Goal: Task Accomplishment & Management: Use online tool/utility

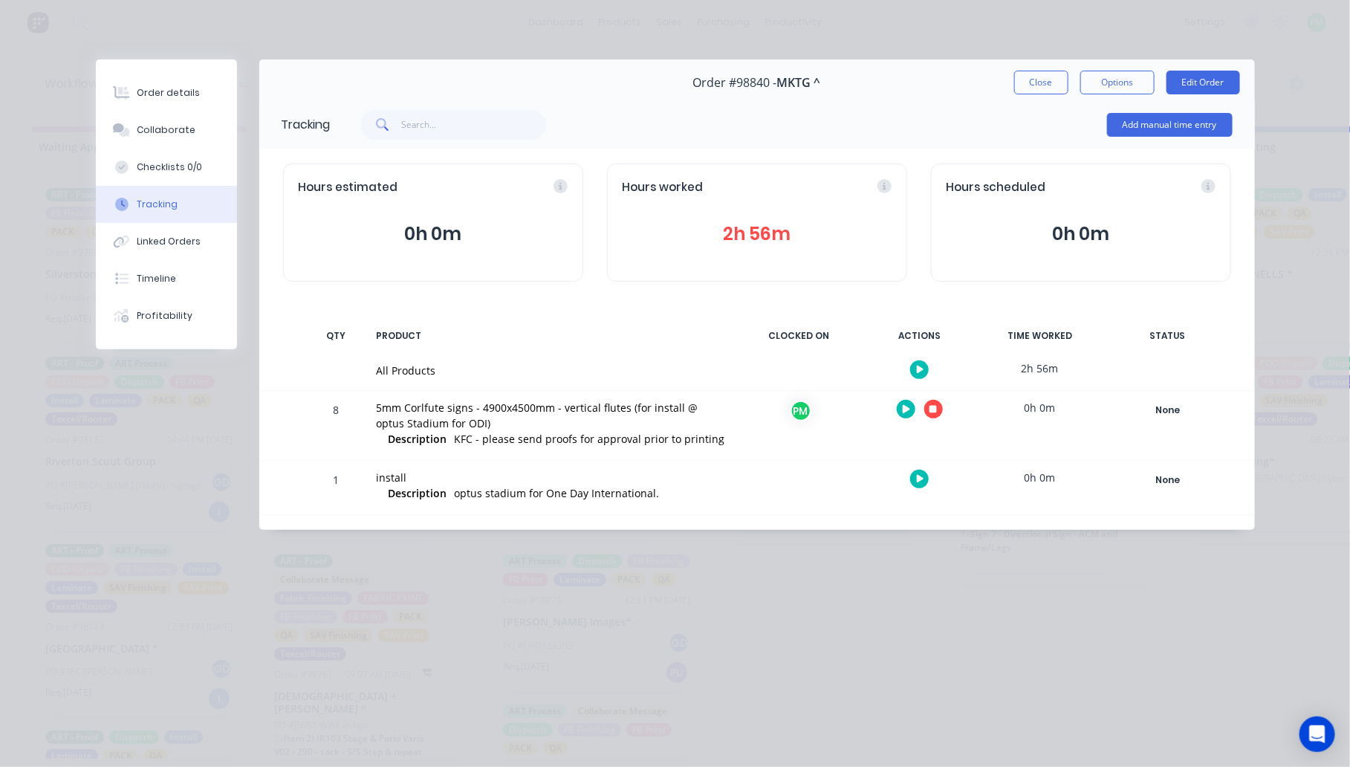
click at [187, 91] on div "Order details" at bounding box center [168, 92] width 63 height 13
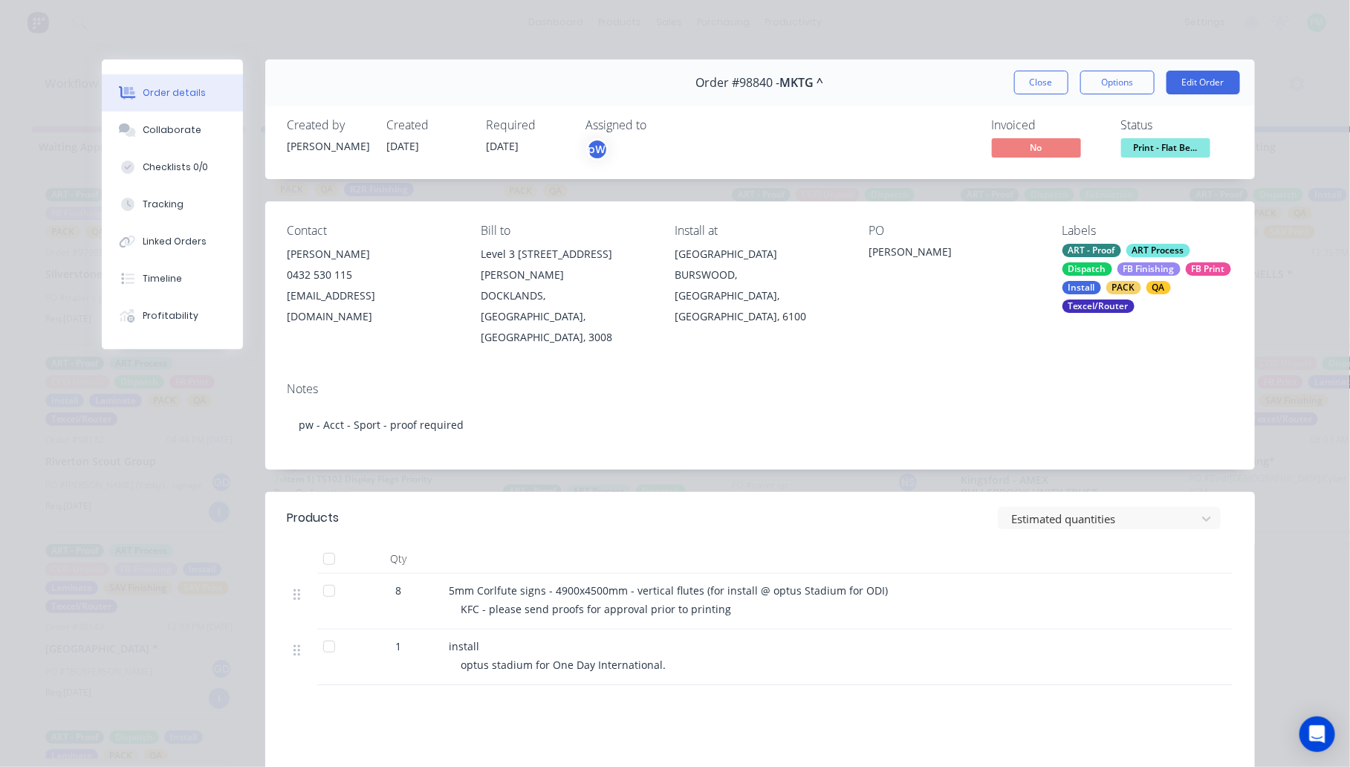
click at [1142, 147] on span "Print - Flat Be..." at bounding box center [1165, 147] width 89 height 19
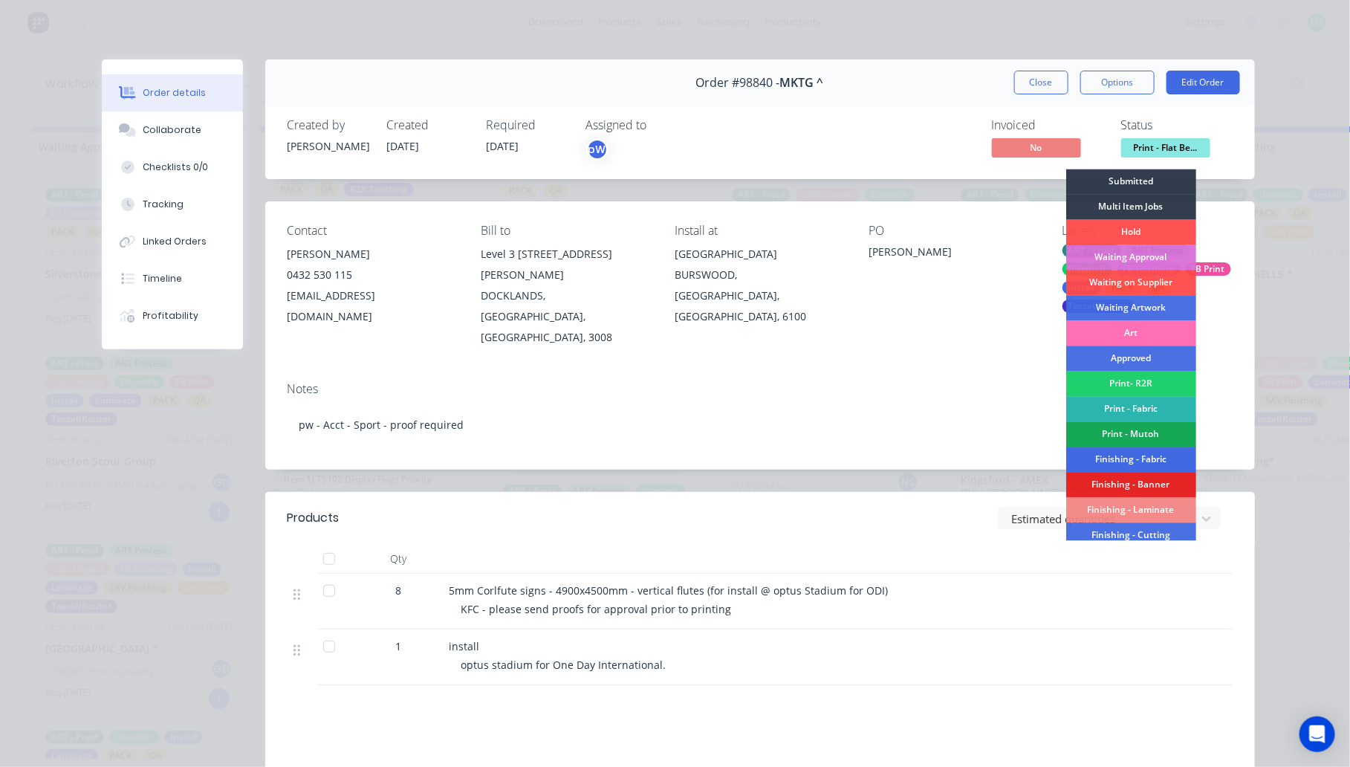
scroll to position [93, 0]
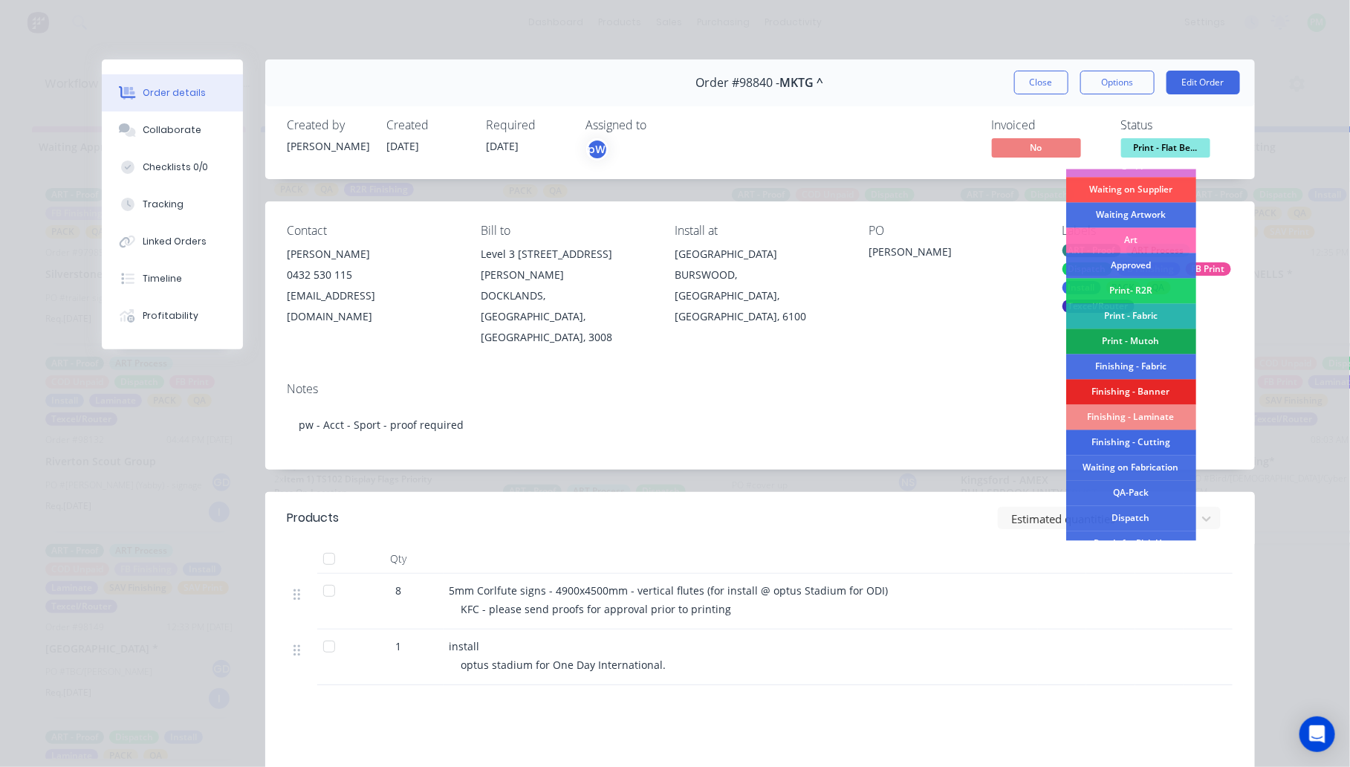
click at [1141, 440] on div "Finishing - Cutting" at bounding box center [1131, 442] width 130 height 25
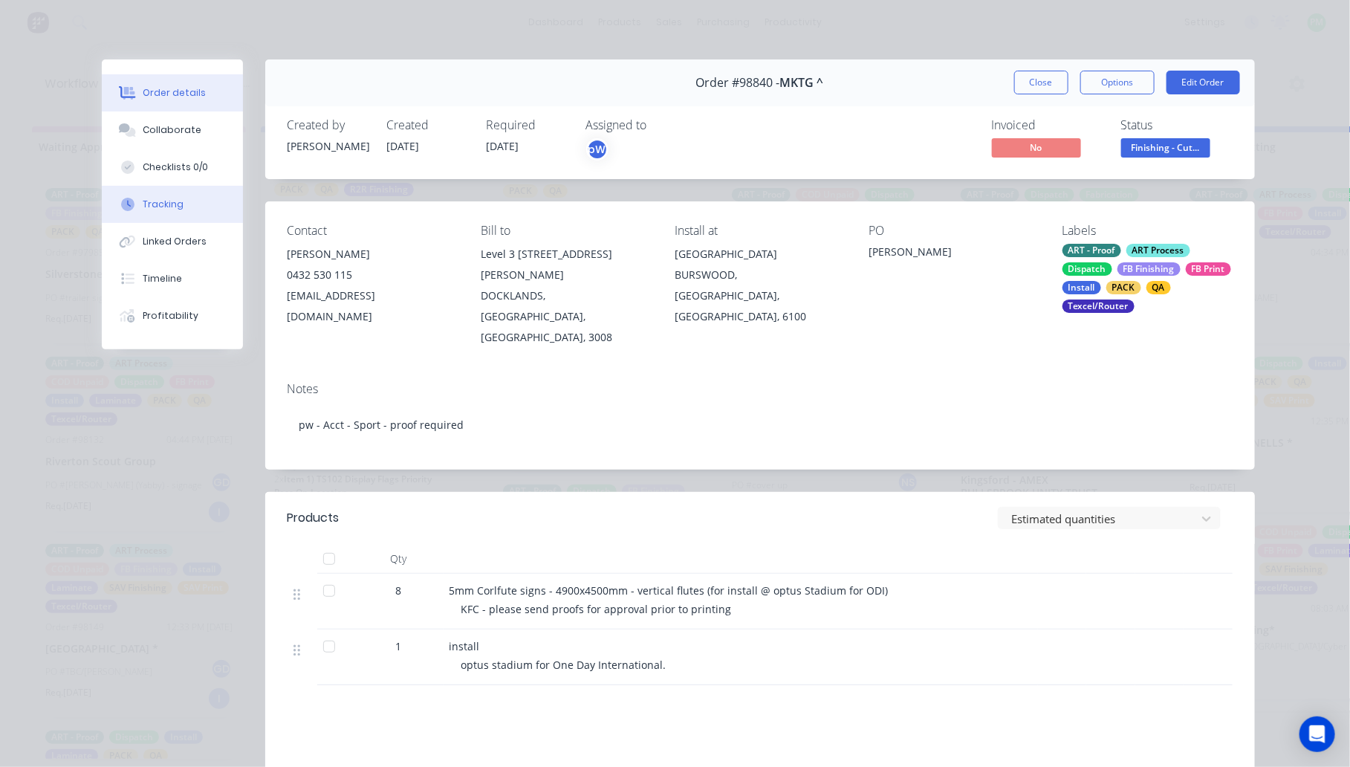
click at [143, 199] on div "Tracking" at bounding box center [163, 204] width 41 height 13
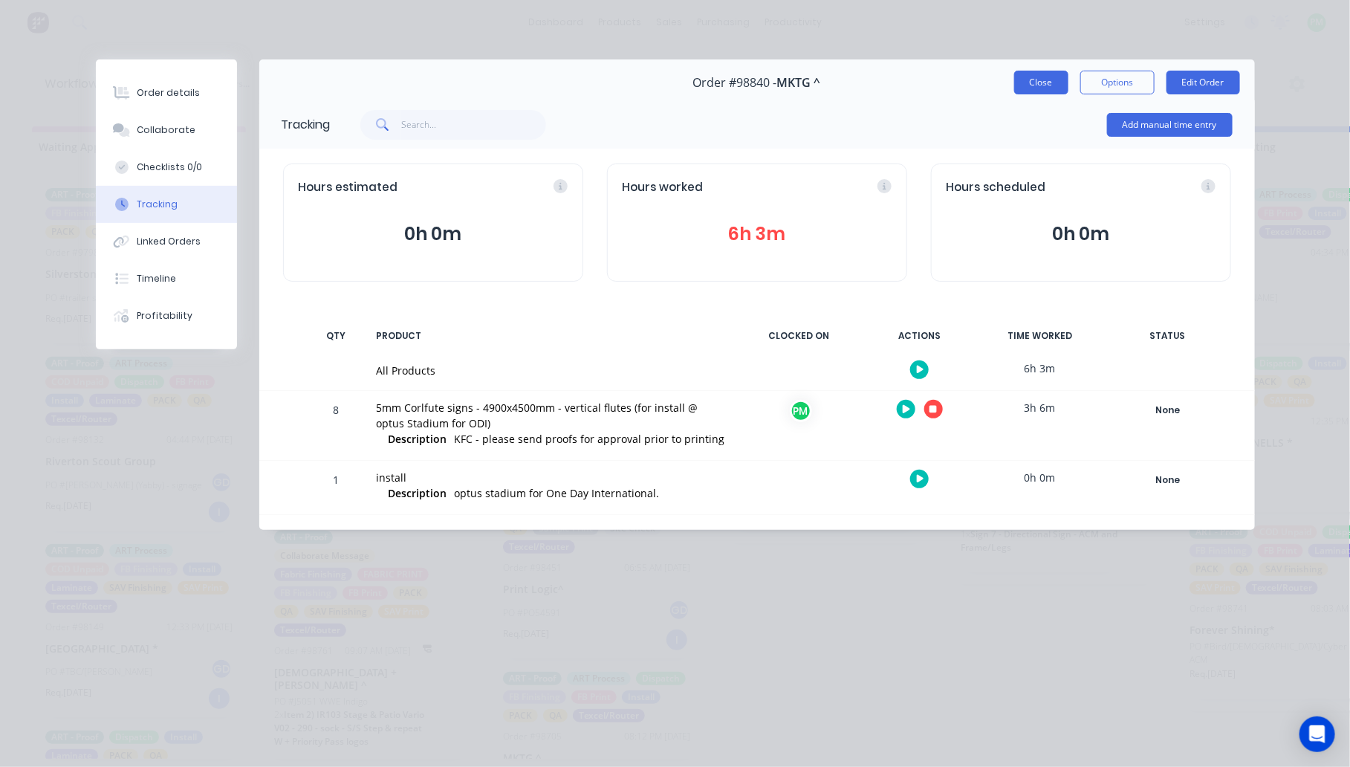
click at [1053, 76] on button "Close" at bounding box center [1041, 83] width 54 height 24
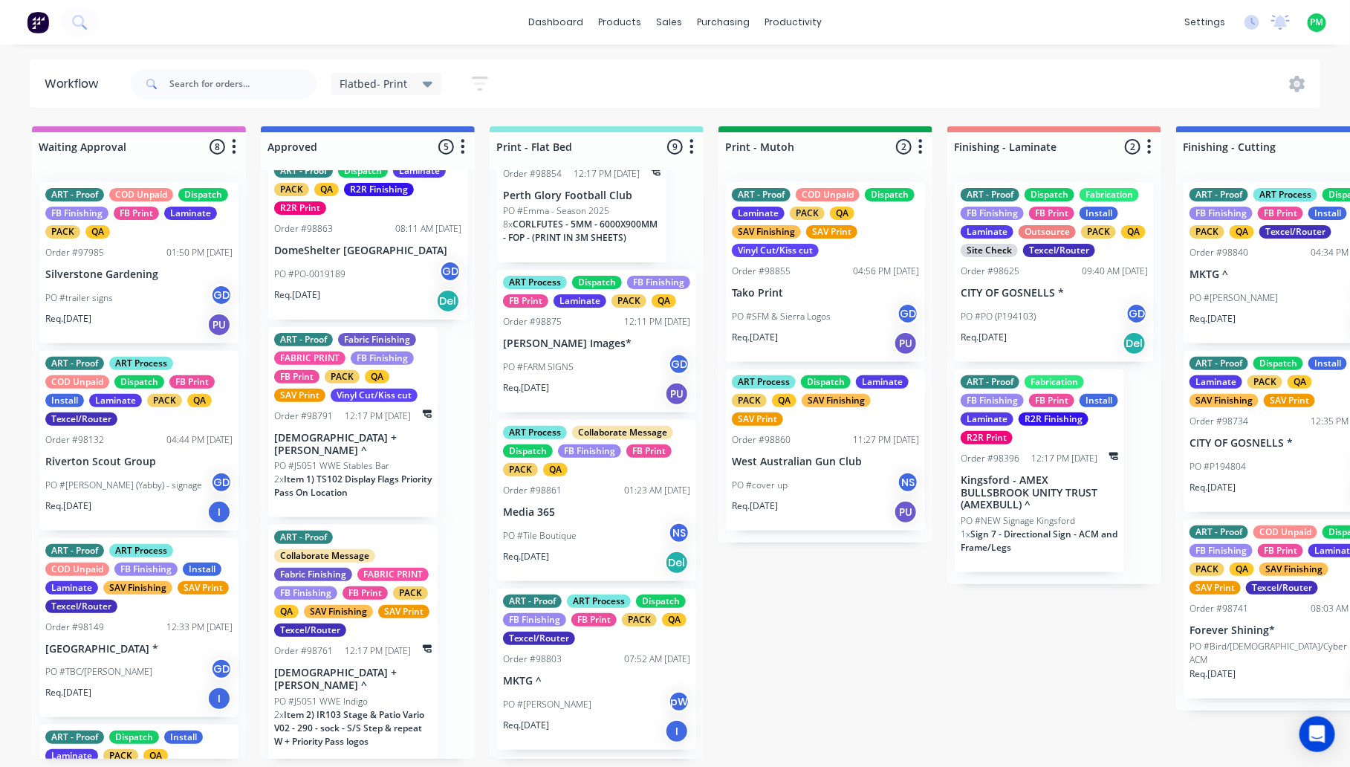
scroll to position [0, 0]
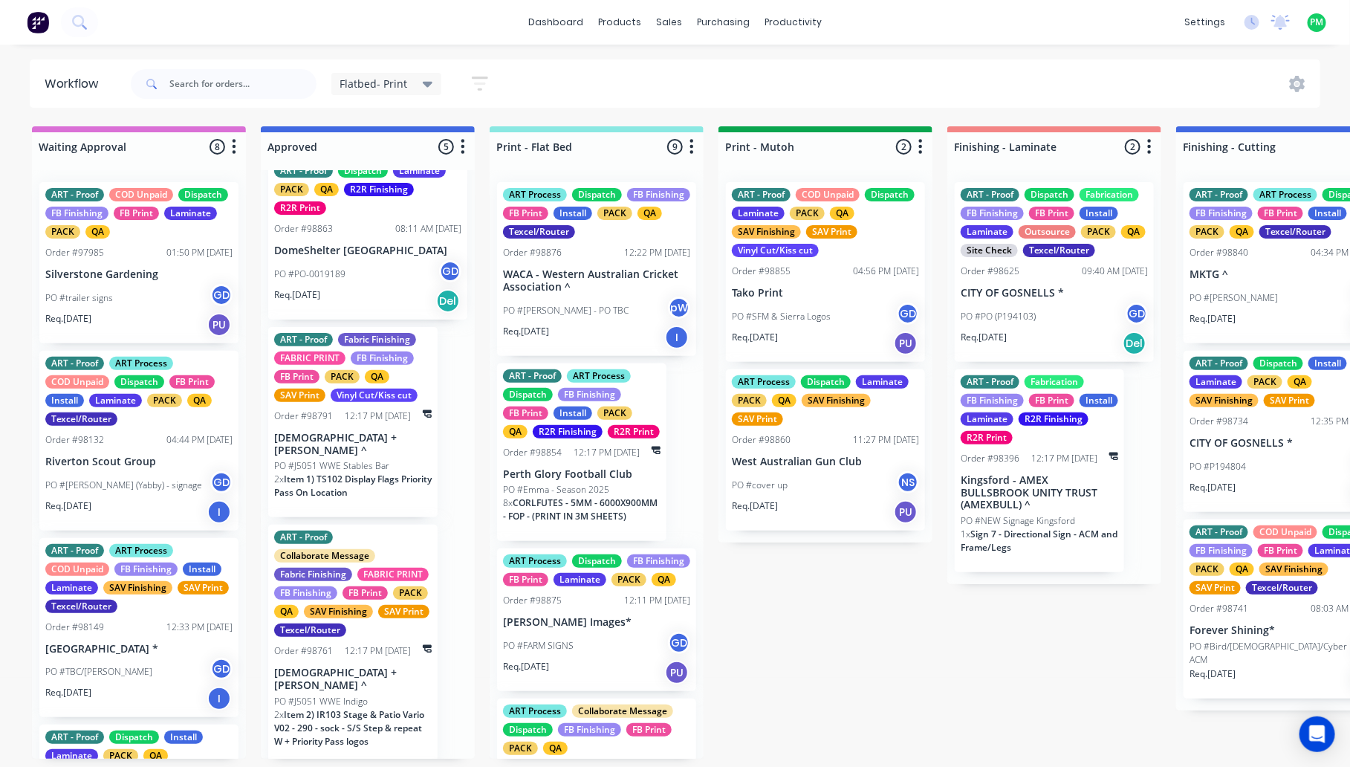
click at [566, 302] on div "PO #[PERSON_NAME] - PO TBC pW" at bounding box center [596, 310] width 187 height 28
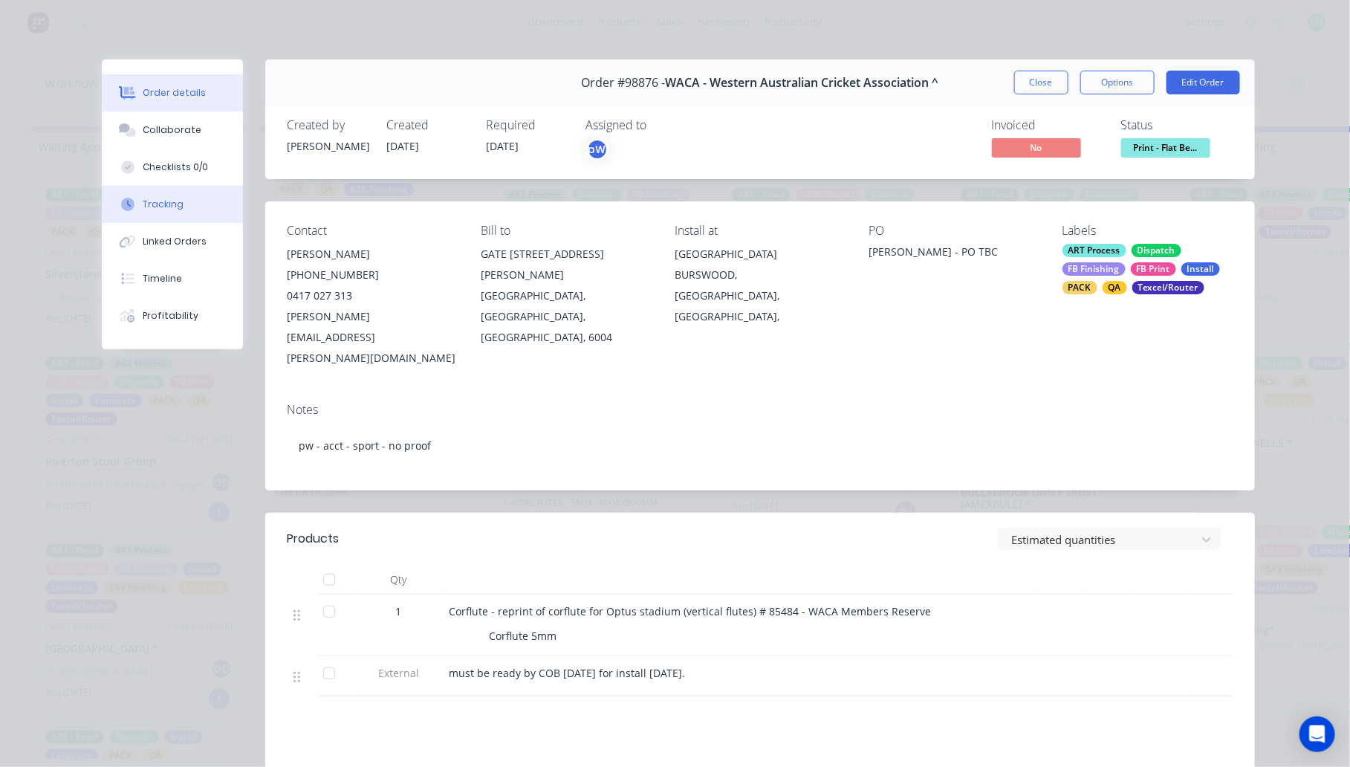
click at [166, 204] on div "Tracking" at bounding box center [163, 204] width 41 height 13
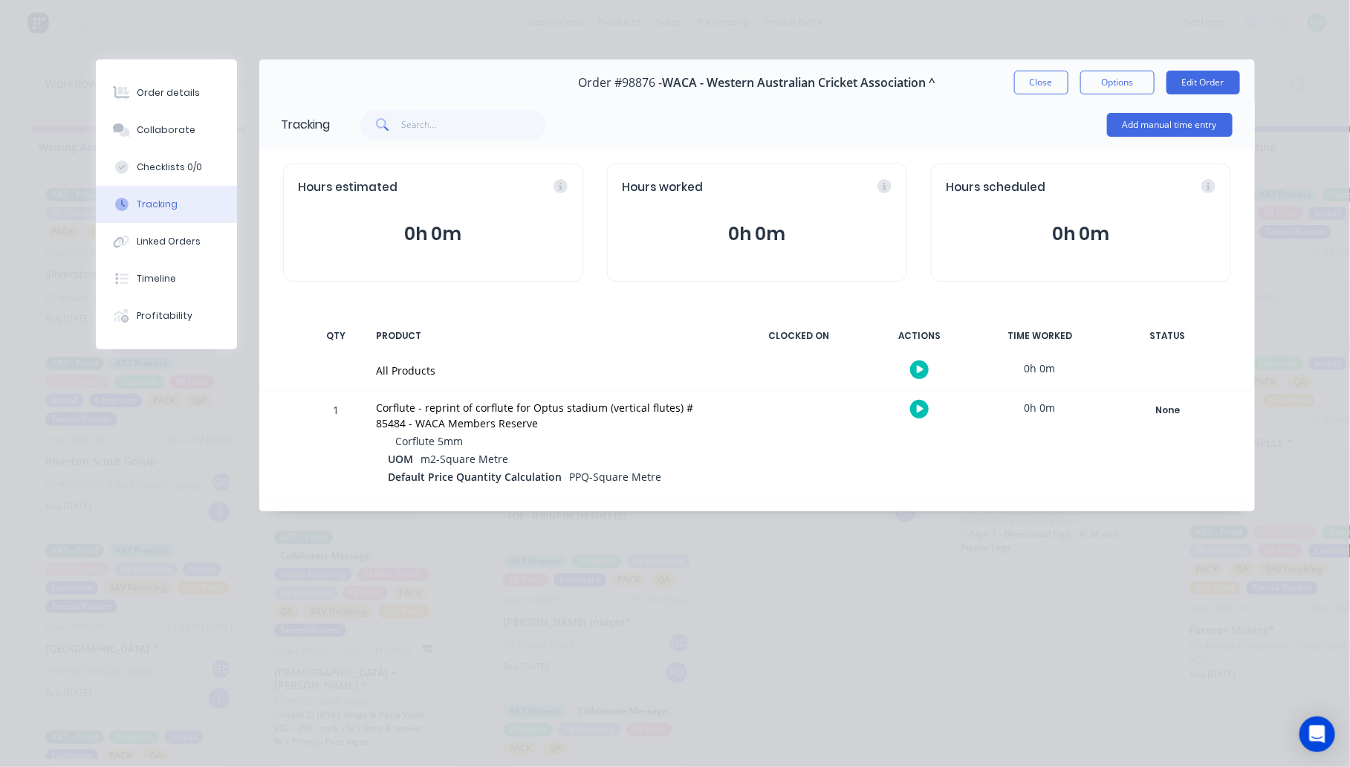
click at [929, 410] on div at bounding box center [919, 409] width 111 height 36
click at [915, 406] on button "button" at bounding box center [919, 409] width 19 height 19
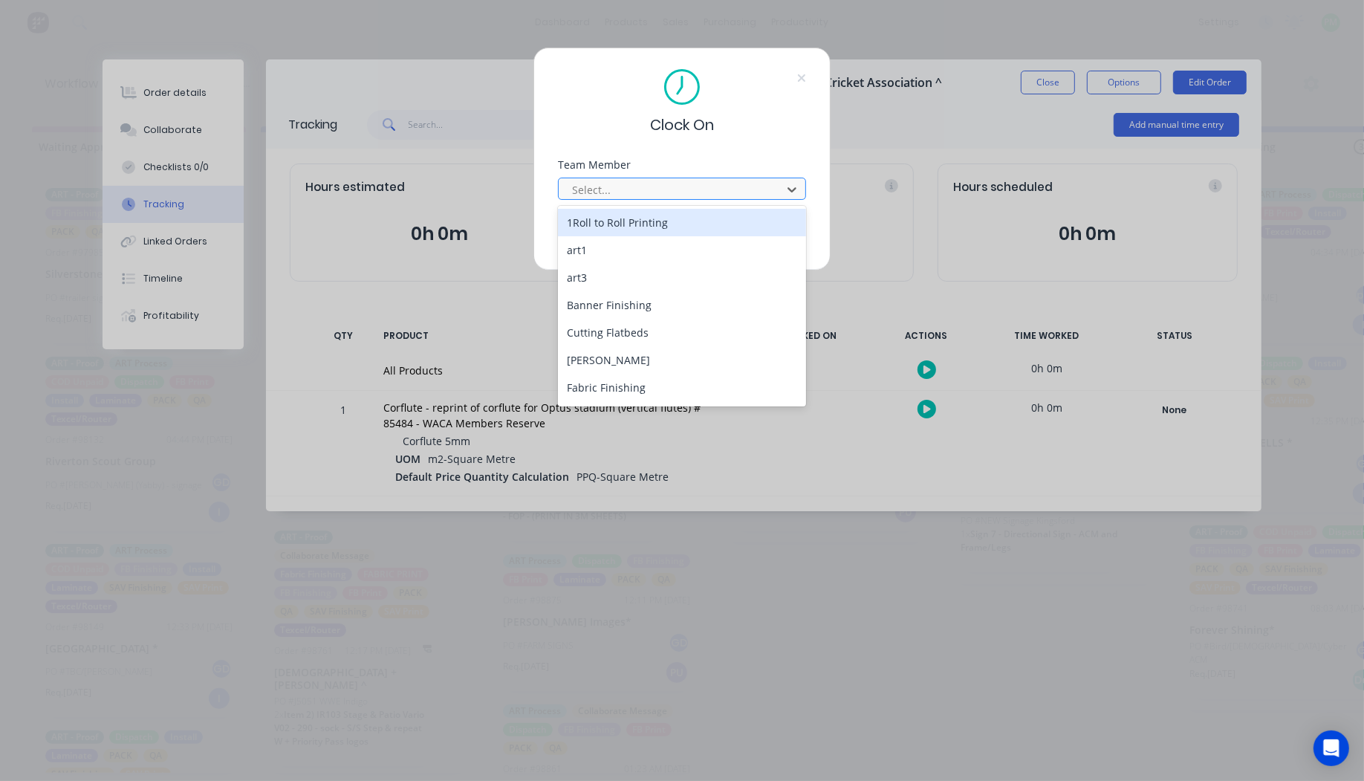
click at [582, 187] on div at bounding box center [673, 190] width 204 height 19
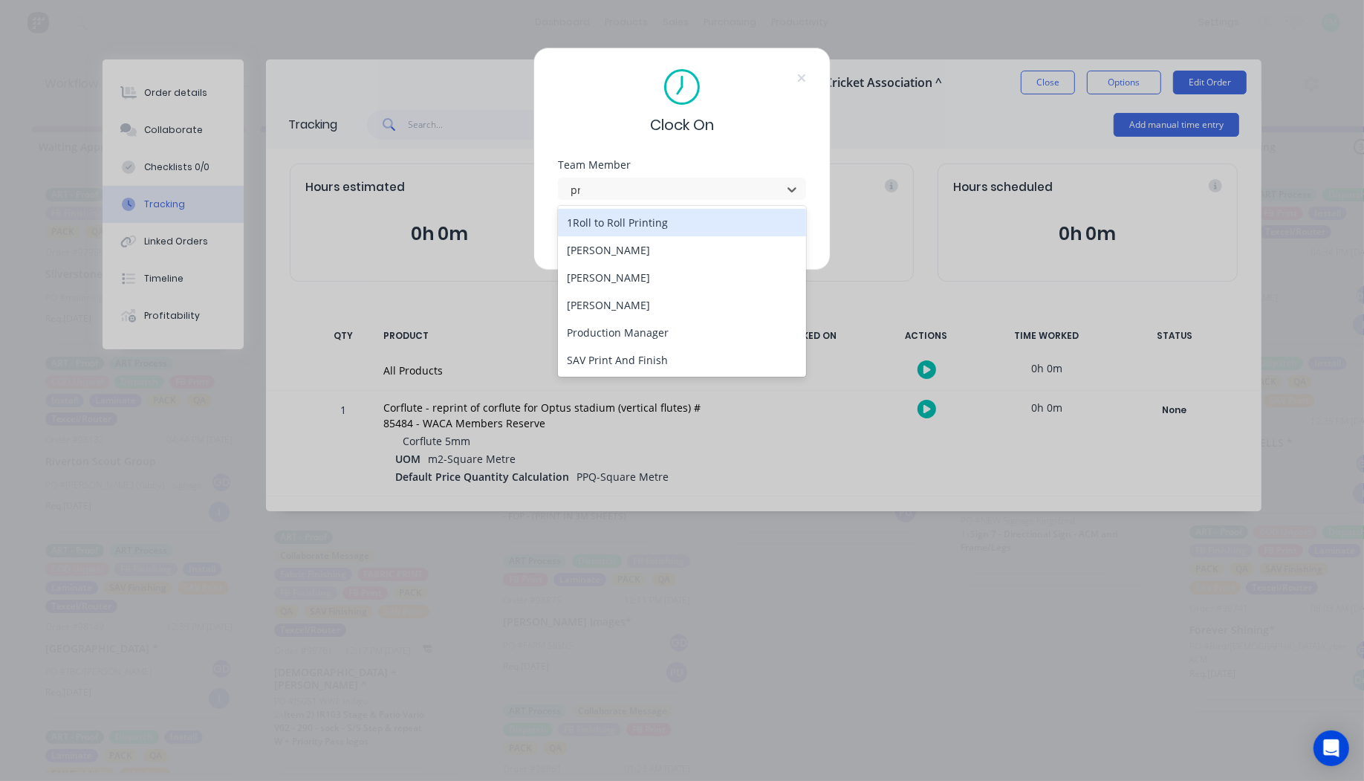
type input "pro"
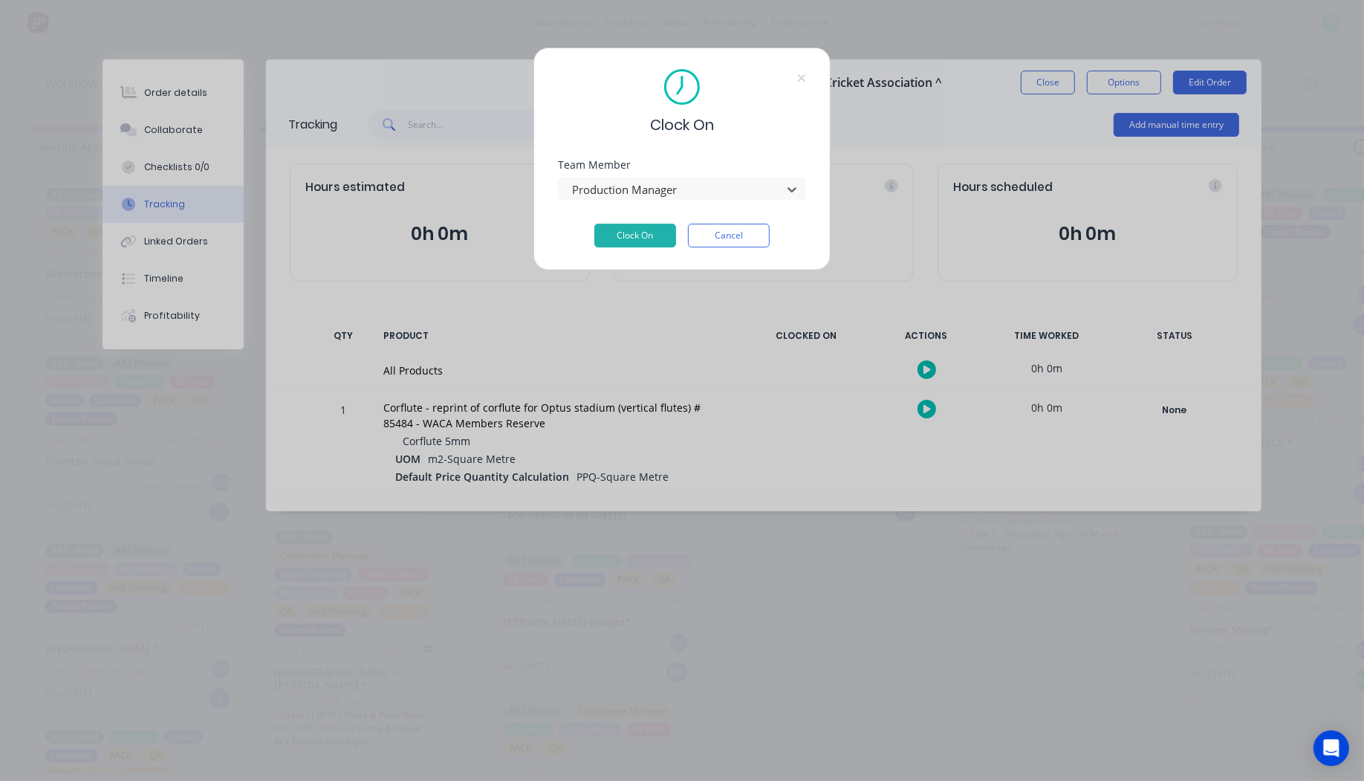
click at [594, 224] on button "Clock On" at bounding box center [635, 236] width 82 height 24
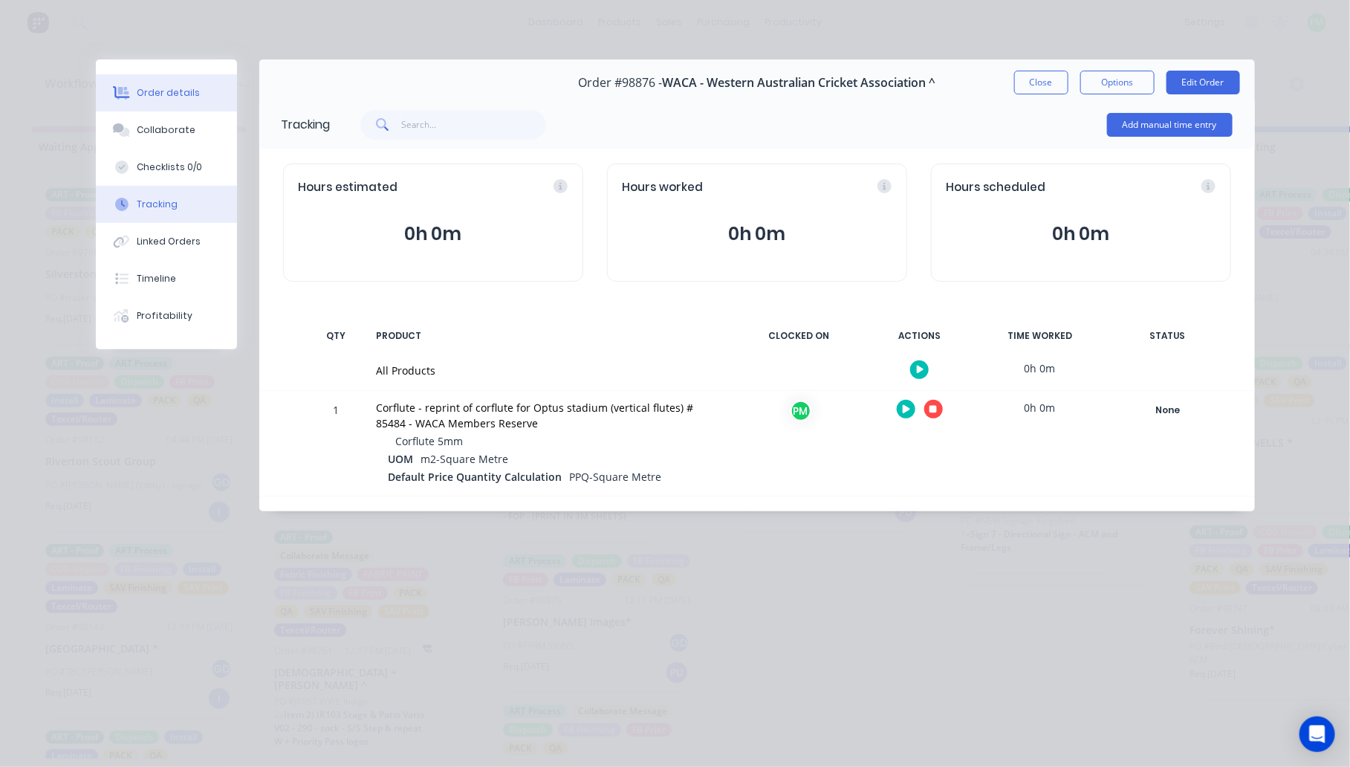
click at [156, 101] on button "Order details" at bounding box center [166, 92] width 141 height 37
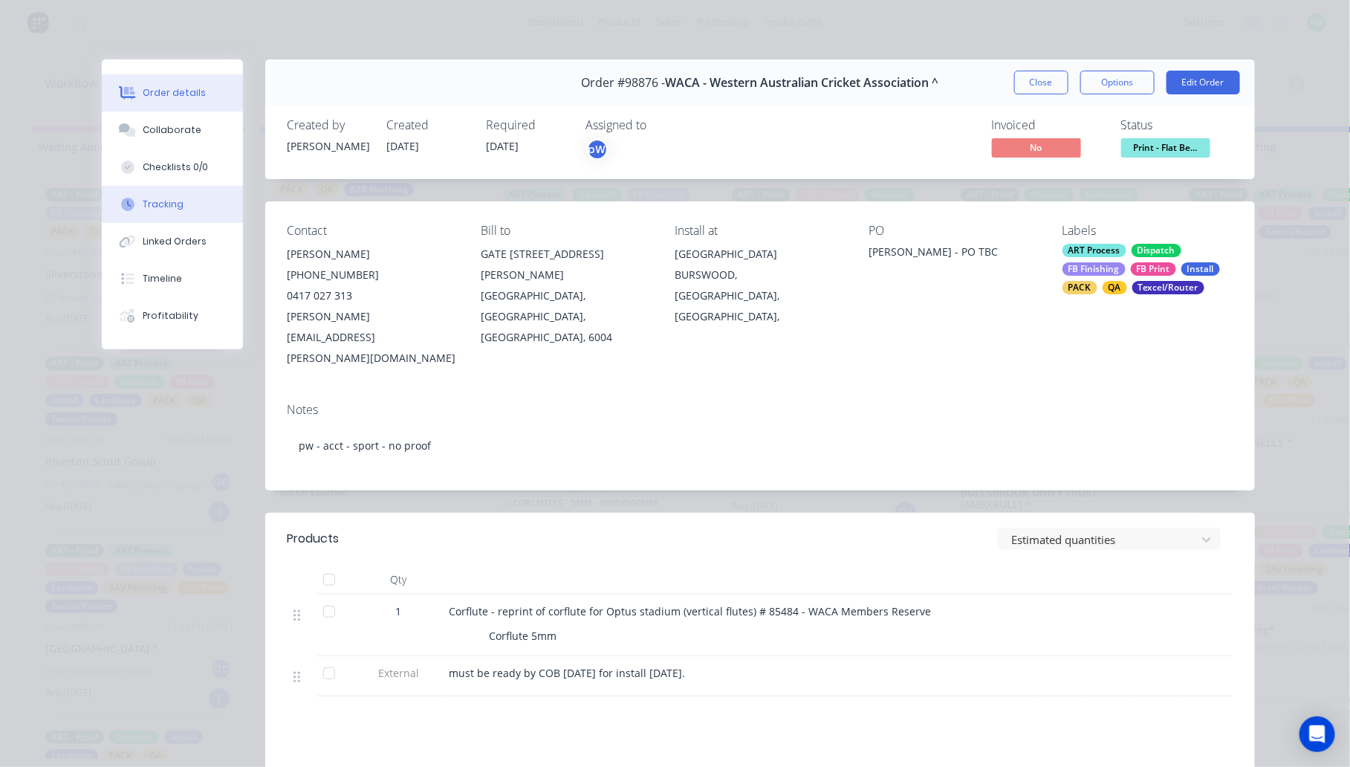
click at [154, 195] on button "Tracking" at bounding box center [172, 204] width 141 height 37
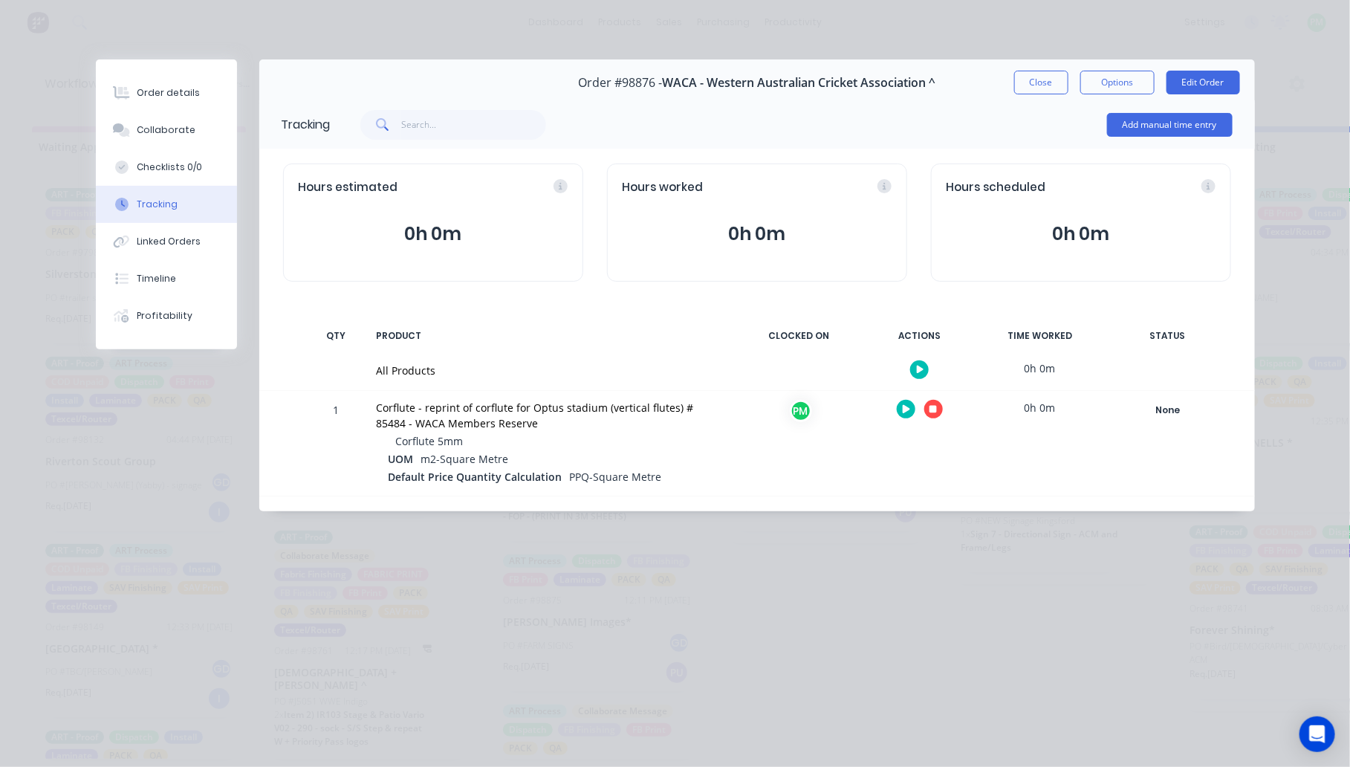
click at [926, 20] on div "Order details Collaborate Checklists 0/0 Tracking Linked Orders Timeline Profit…" at bounding box center [675, 383] width 1350 height 767
click at [1036, 89] on button "Close" at bounding box center [1041, 83] width 54 height 24
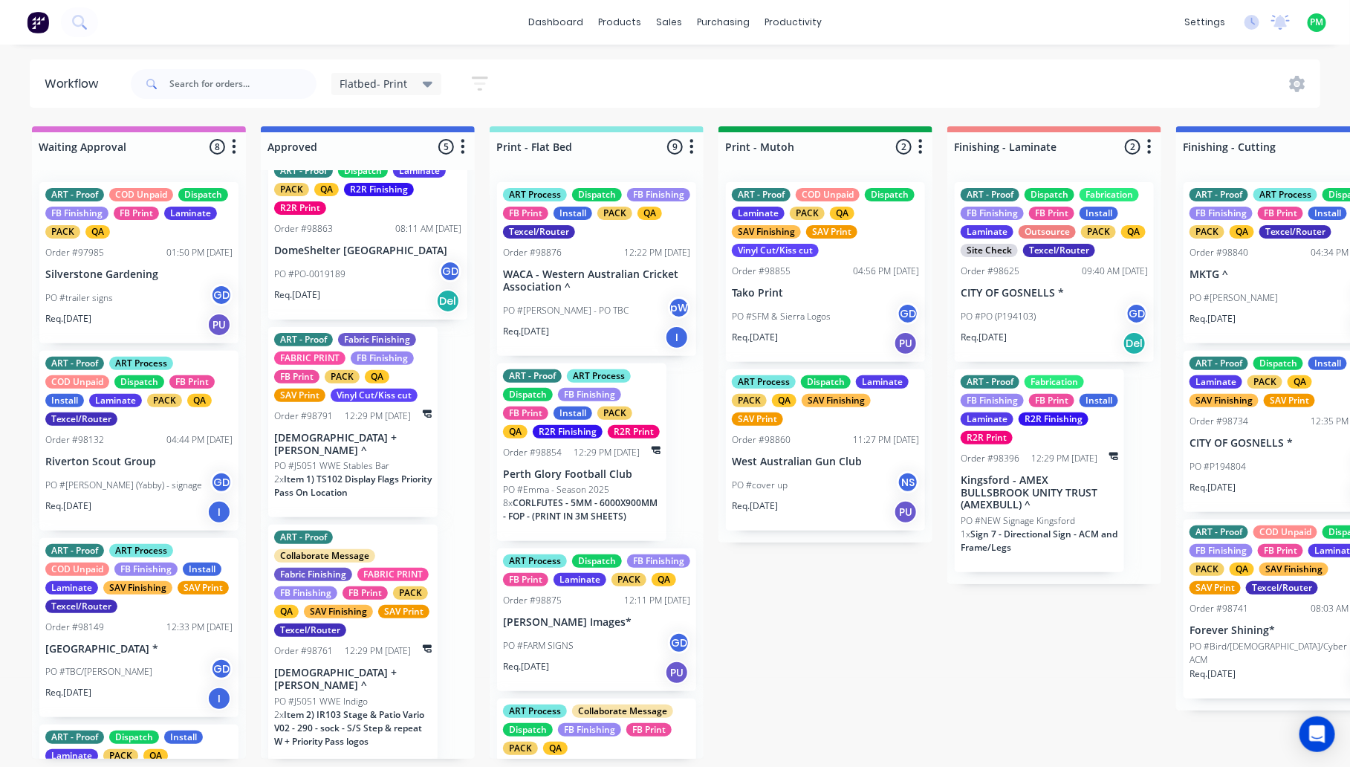
click at [1250, 280] on p "MKTG ^" at bounding box center [1282, 274] width 187 height 13
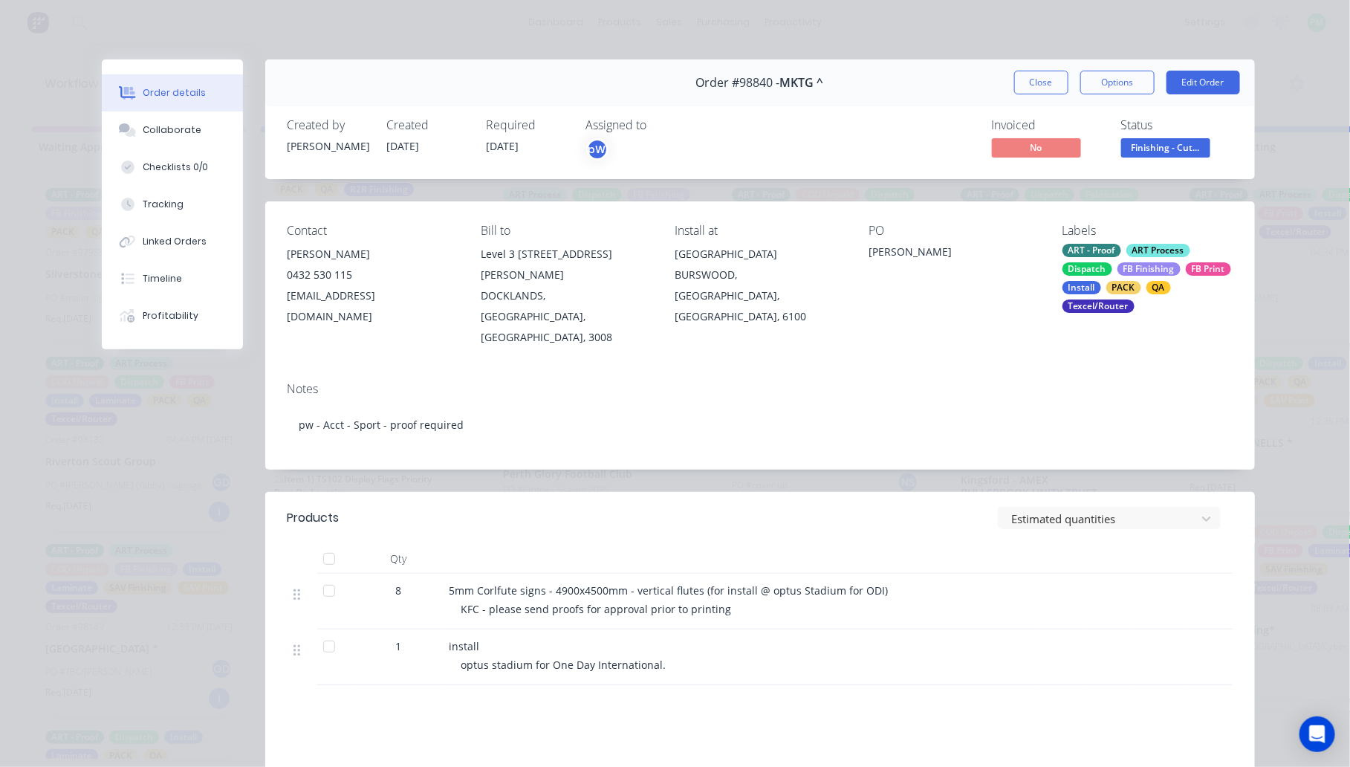
drag, startPoint x: 143, startPoint y: 197, endPoint x: 236, endPoint y: 225, distance: 97.1
click at [143, 195] on button "Tracking" at bounding box center [172, 204] width 141 height 37
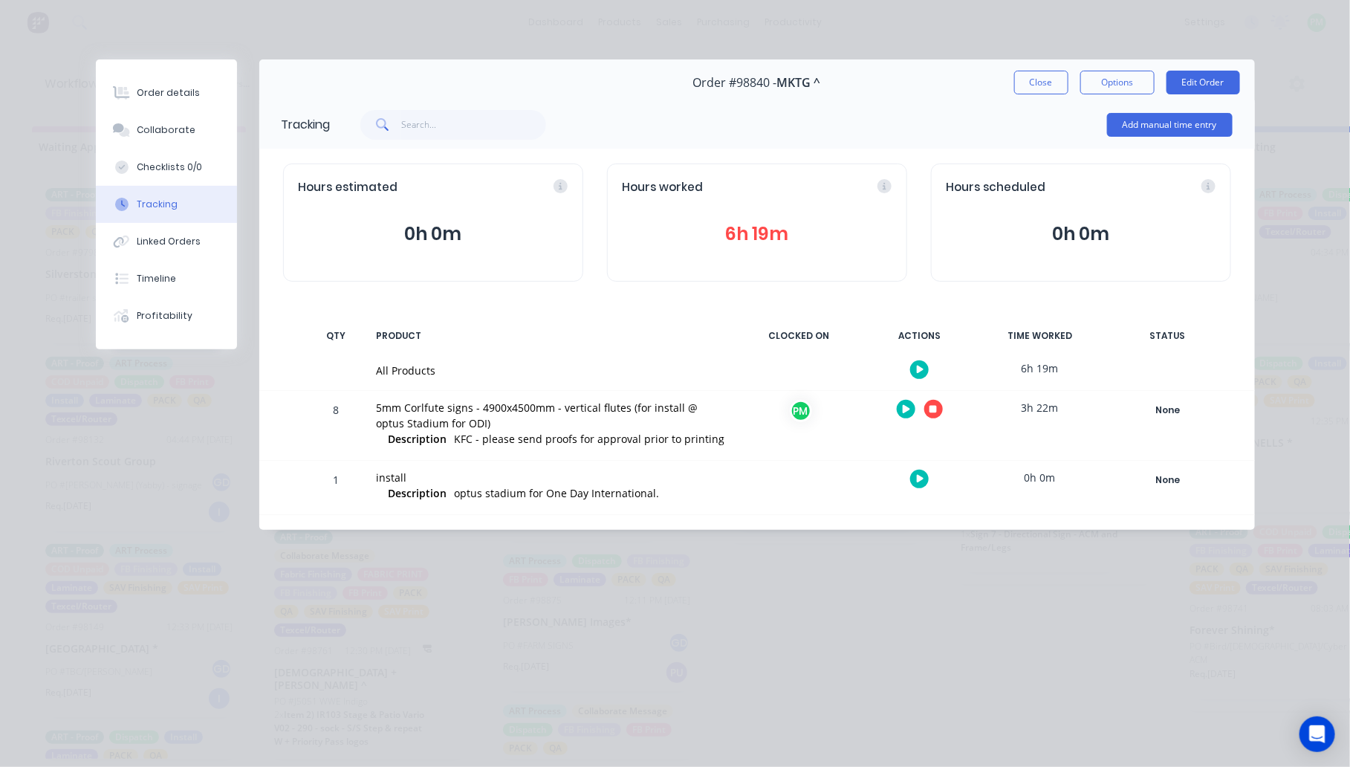
click at [938, 405] on button "button" at bounding box center [933, 409] width 19 height 19
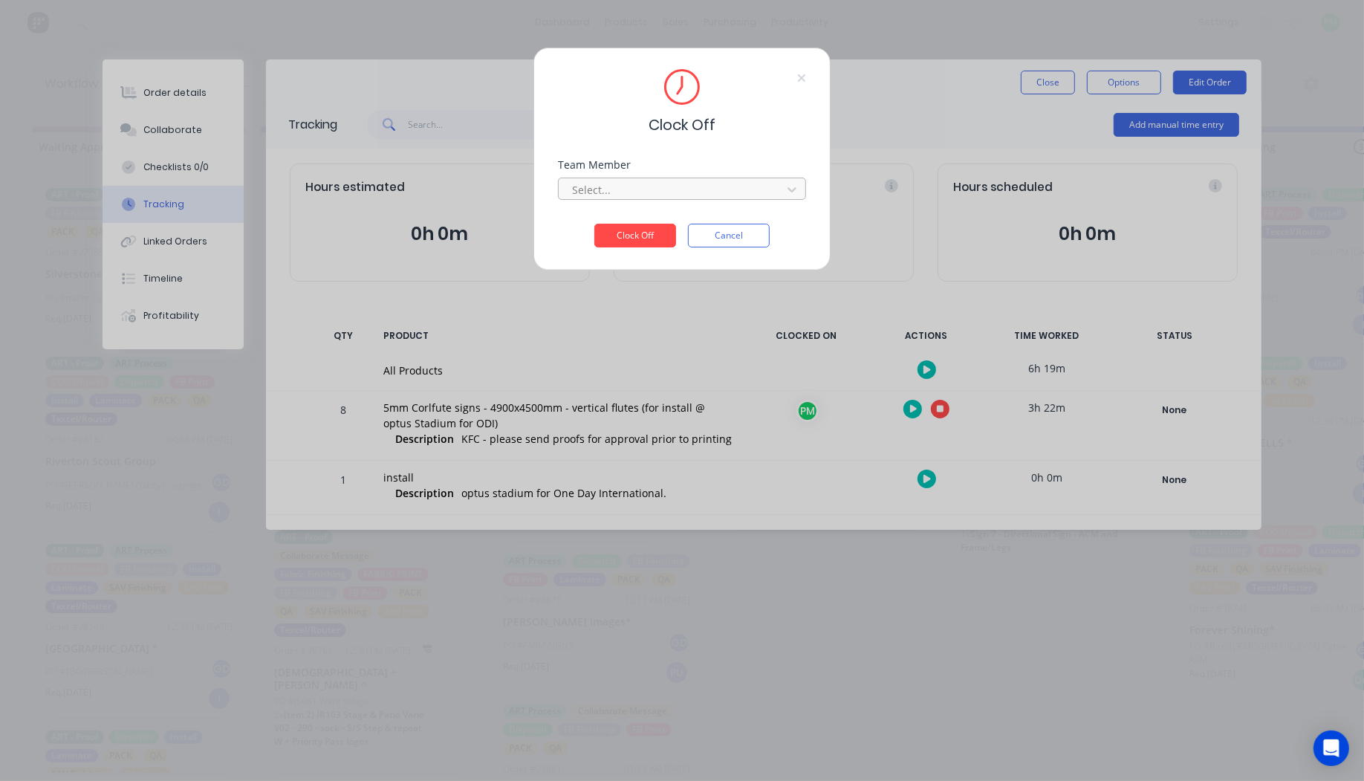
click at [704, 183] on div at bounding box center [673, 190] width 204 height 19
click at [604, 224] on div "Production Manager" at bounding box center [682, 222] width 248 height 27
click at [604, 232] on button "Clock Off" at bounding box center [635, 236] width 82 height 24
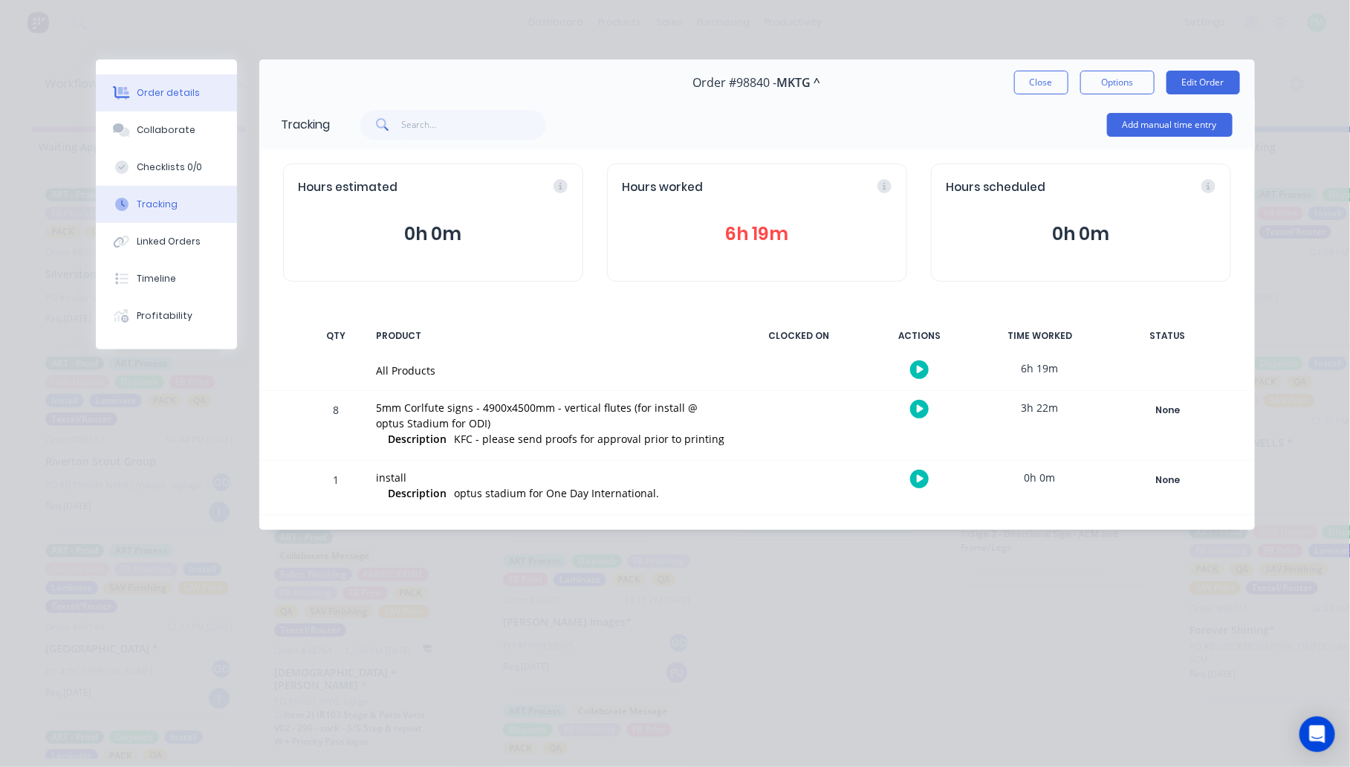
click at [126, 97] on icon at bounding box center [121, 92] width 17 height 12
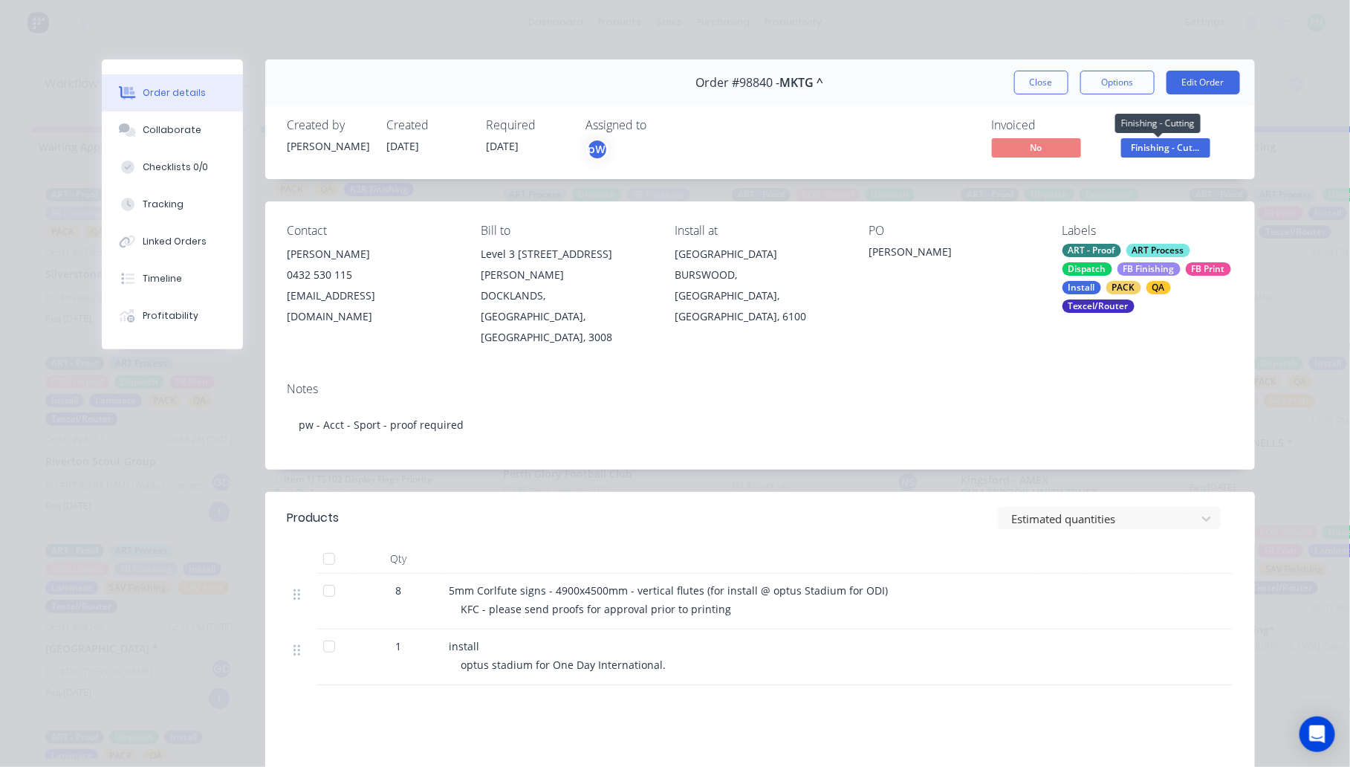
click at [1142, 149] on span "Finishing - Cut..." at bounding box center [1165, 147] width 89 height 19
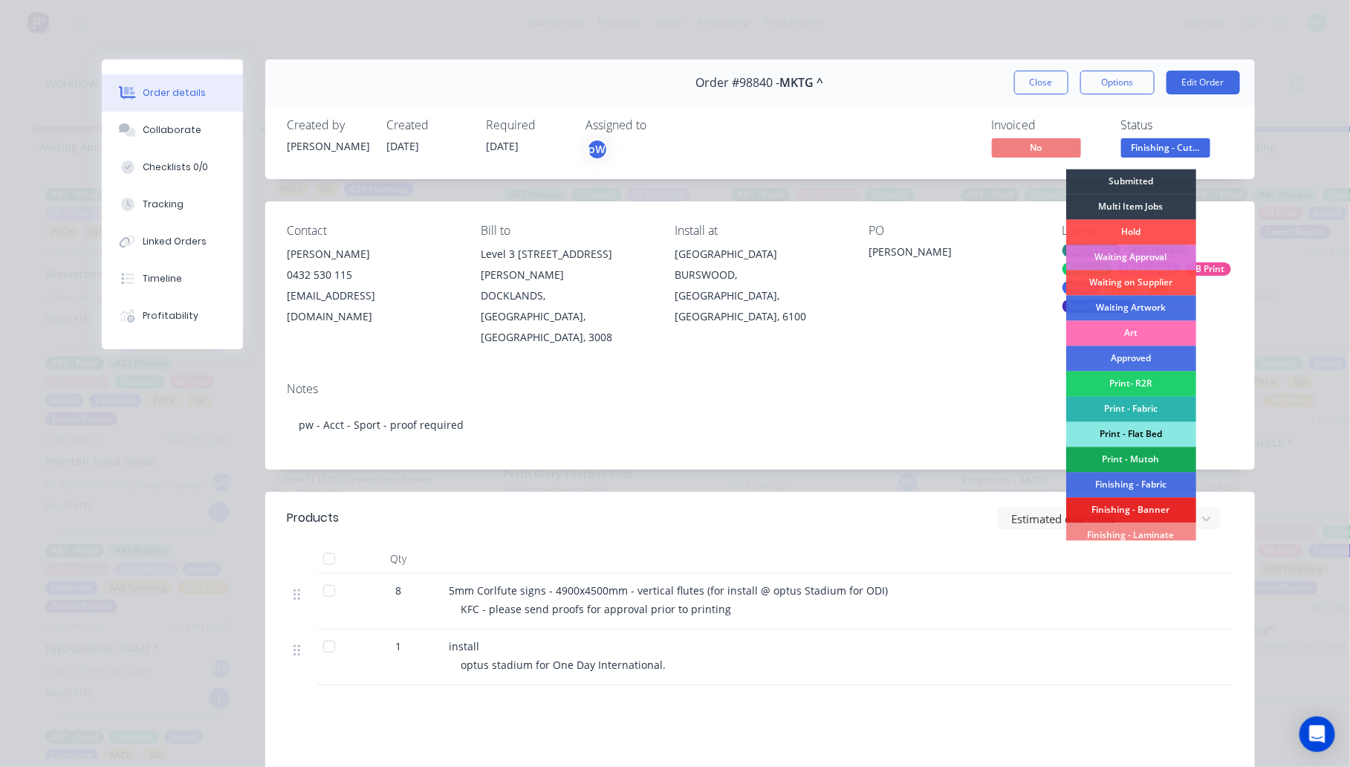
scroll to position [260, 0]
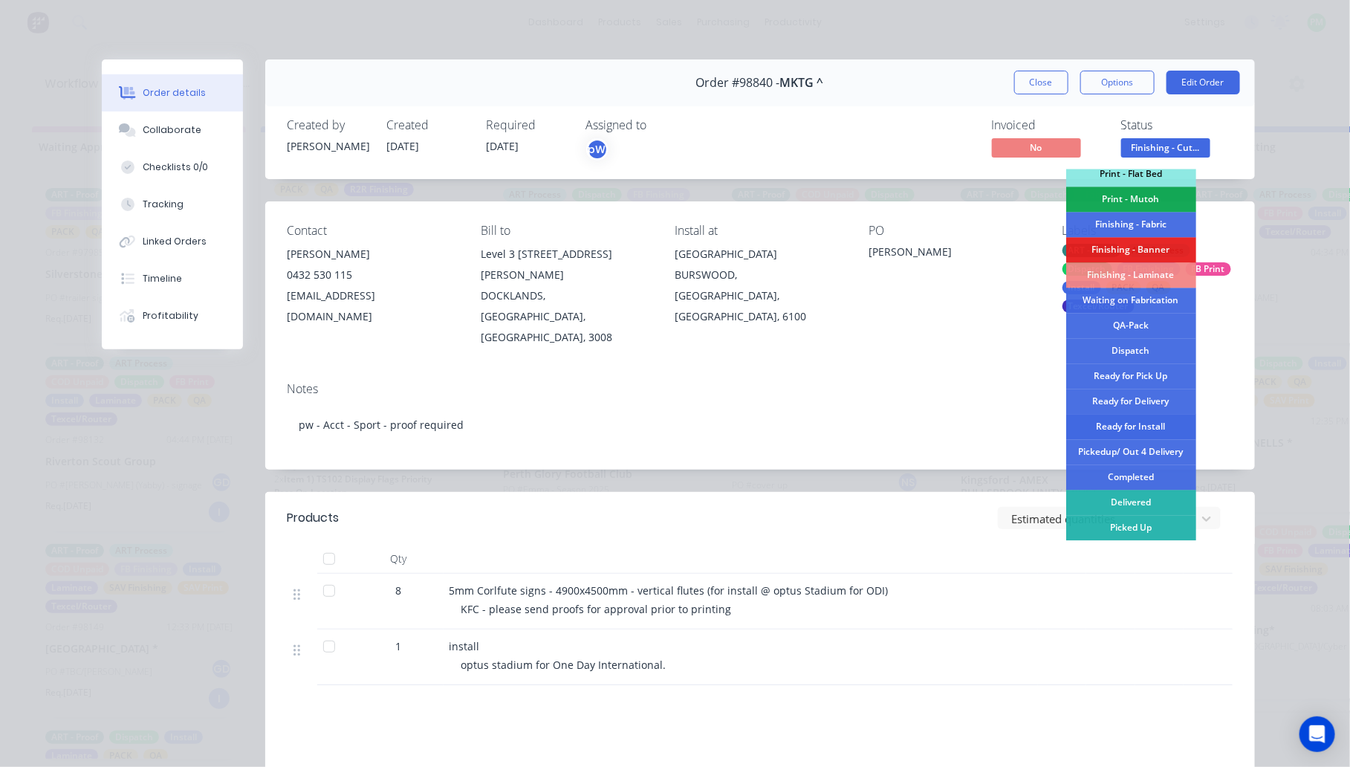
click at [1133, 426] on div "Ready for Install" at bounding box center [1131, 427] width 130 height 25
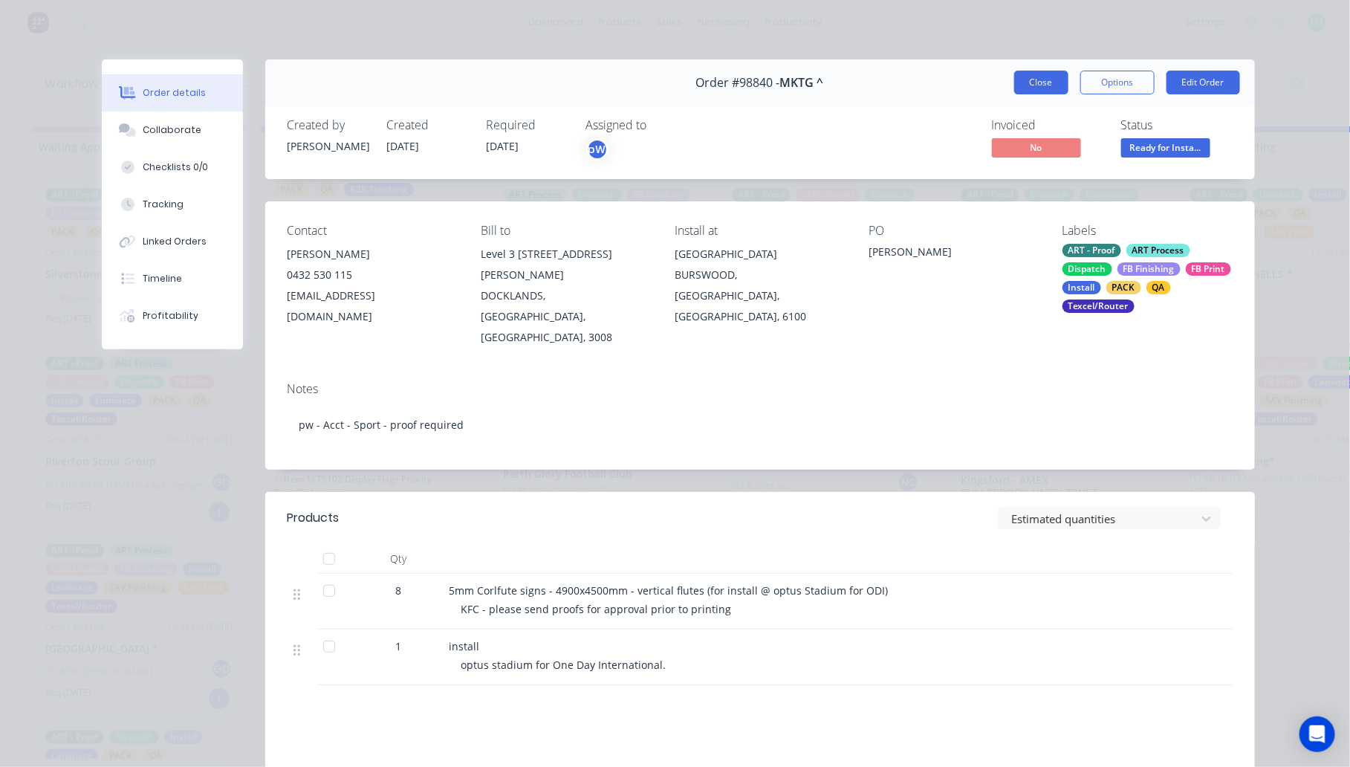
click at [1038, 84] on button "Close" at bounding box center [1041, 83] width 54 height 24
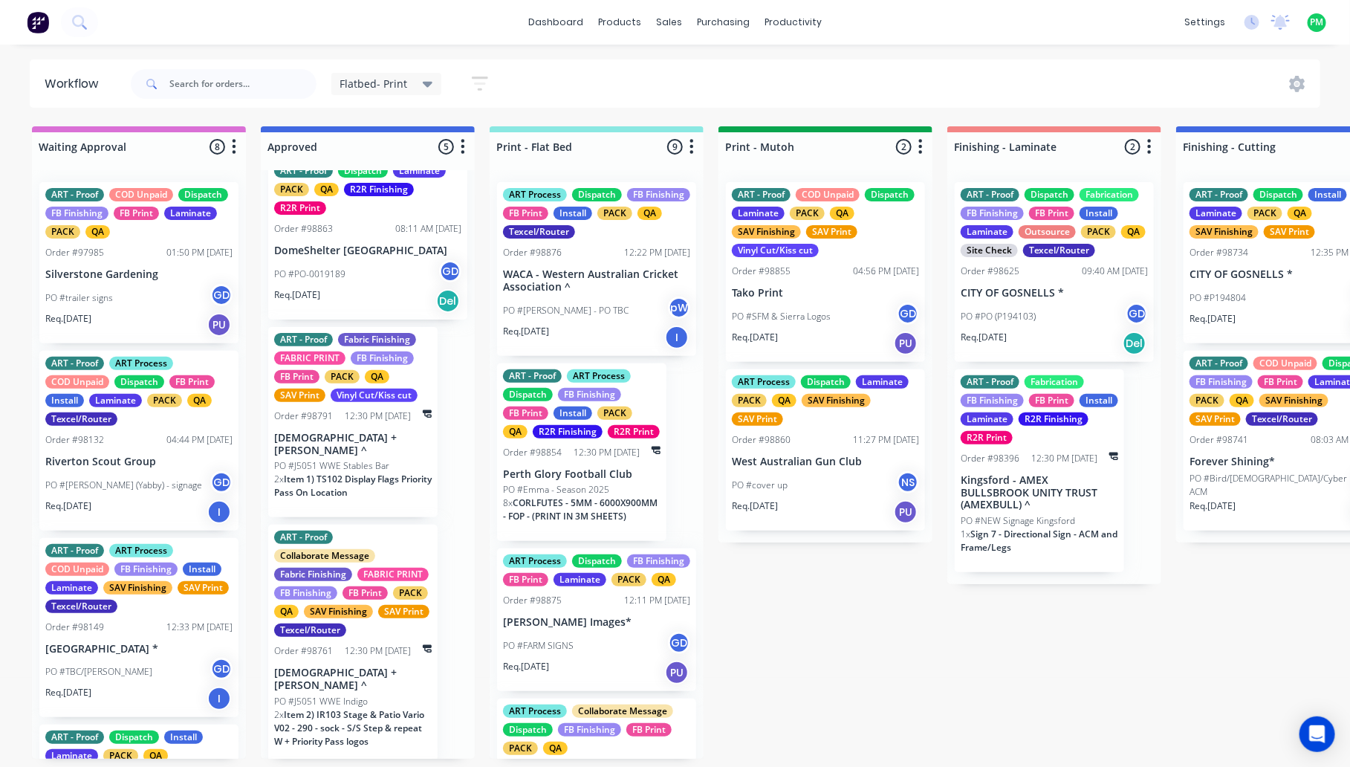
click at [562, 317] on div "PO #[PERSON_NAME] - PO TBC pW" at bounding box center [596, 310] width 187 height 28
